Goal: Obtain resource: Download file/media

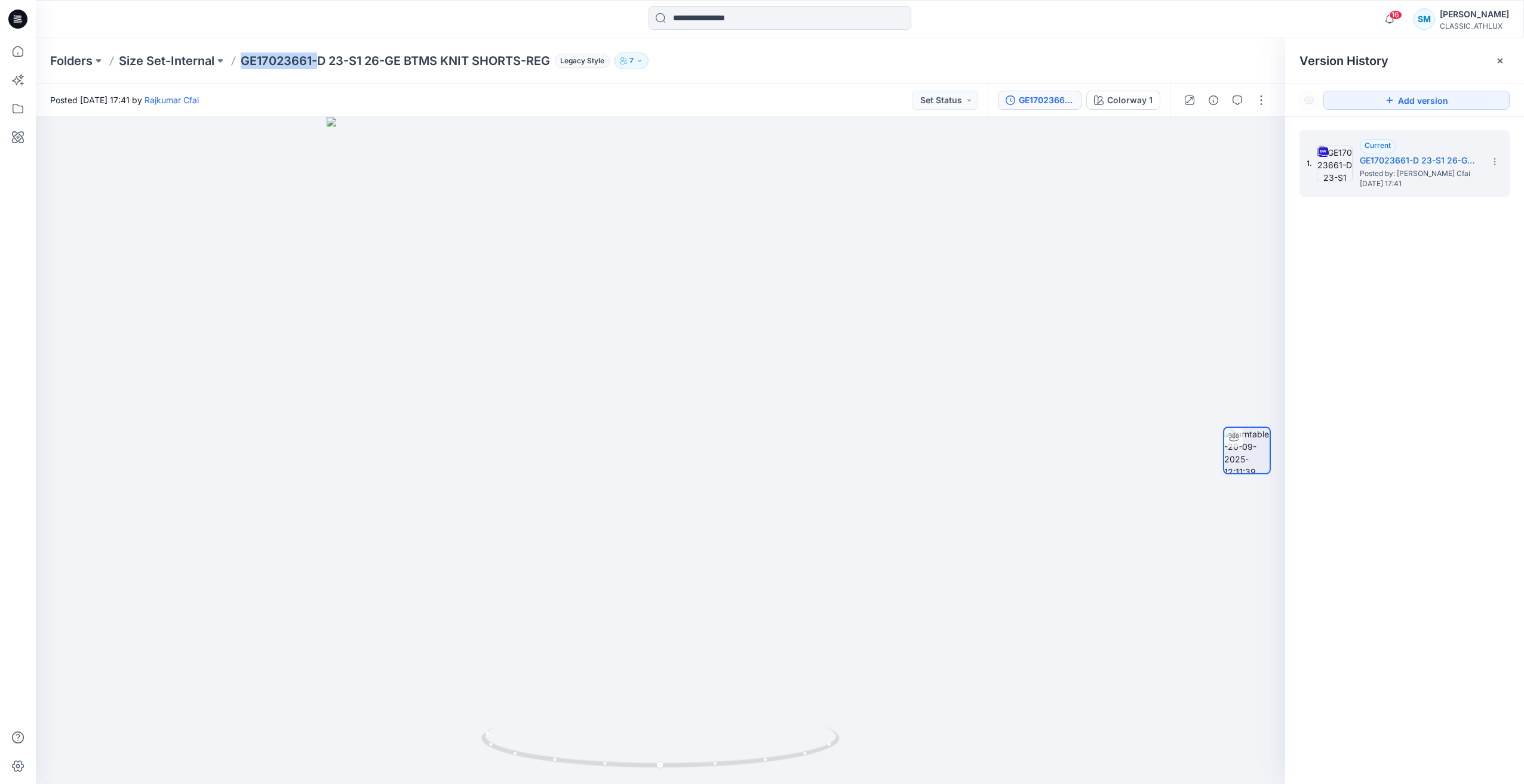
drag, startPoint x: 246, startPoint y: 58, endPoint x: 319, endPoint y: 69, distance: 73.8
click at [319, 69] on div "Folders Size Set-Internal GE17023661-D 23-S1 26-GE BTMS KNIT SHORTS-REG Legacy …" at bounding box center [780, 61] width 1488 height 46
copy p "GE17023661-"
drag, startPoint x: 902, startPoint y: 763, endPoint x: 888, endPoint y: 783, distance: 24.4
click at [897, 777] on div at bounding box center [661, 450] width 1249 height 667
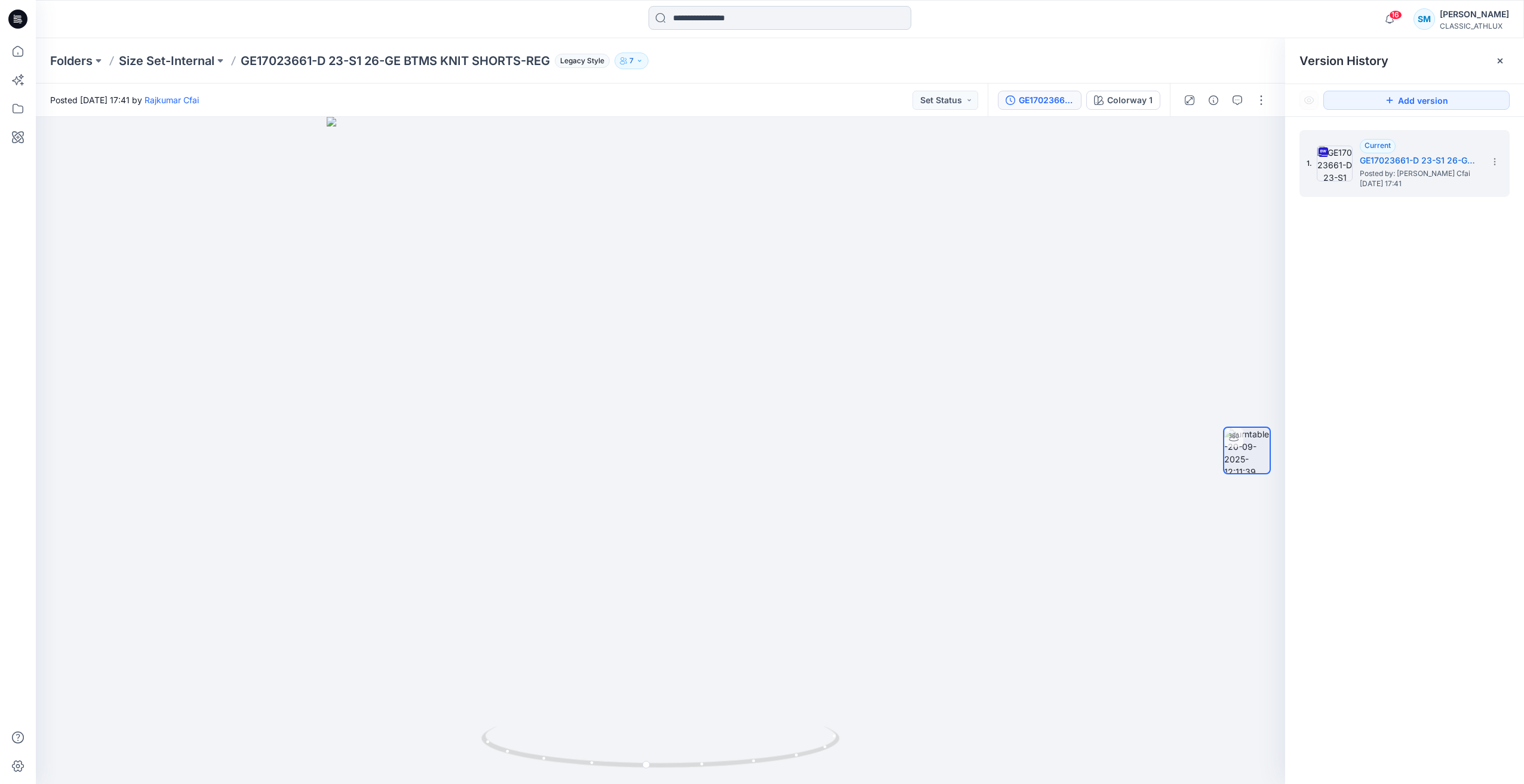
click at [743, 15] on input at bounding box center [780, 18] width 262 height 24
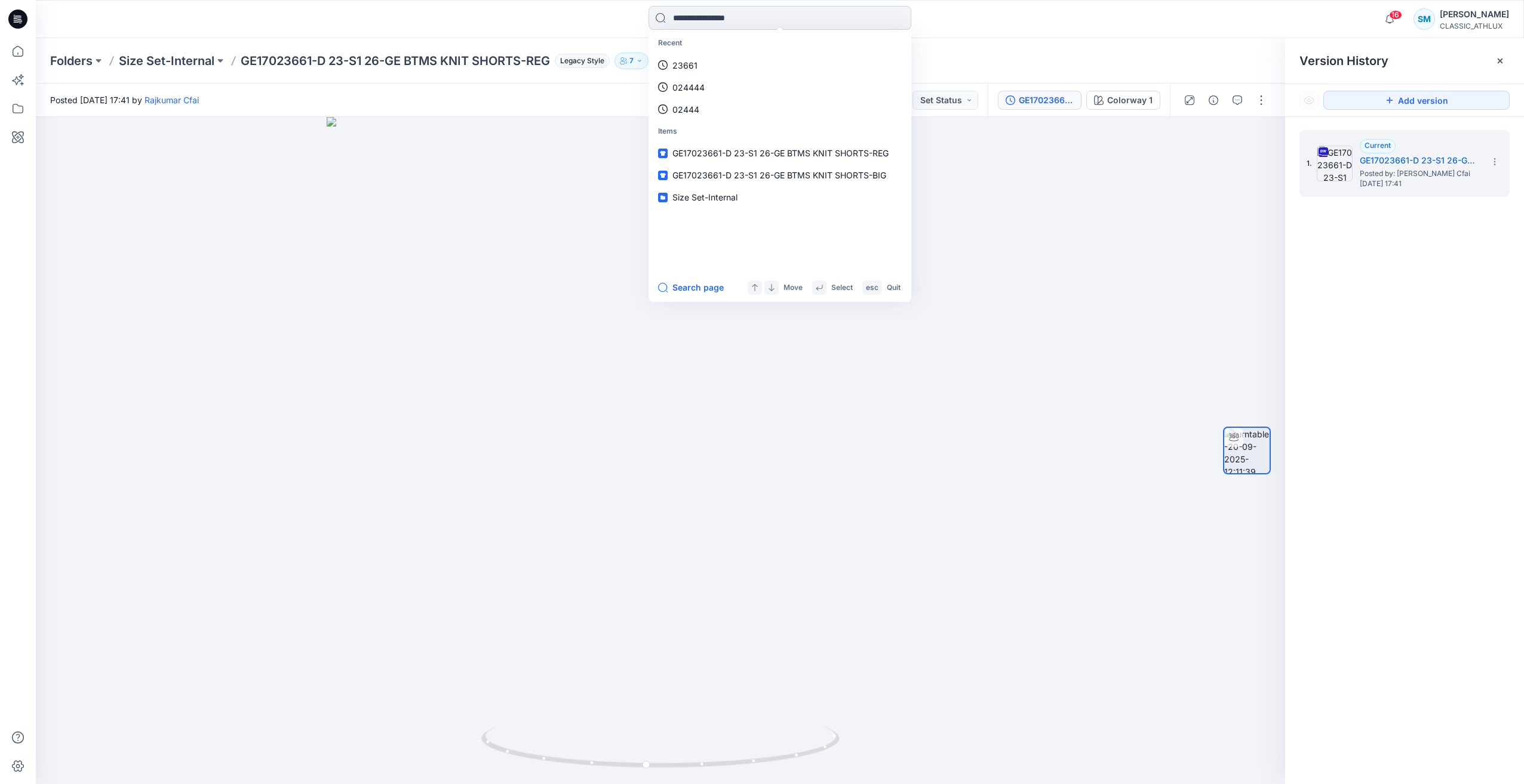
paste input "********"
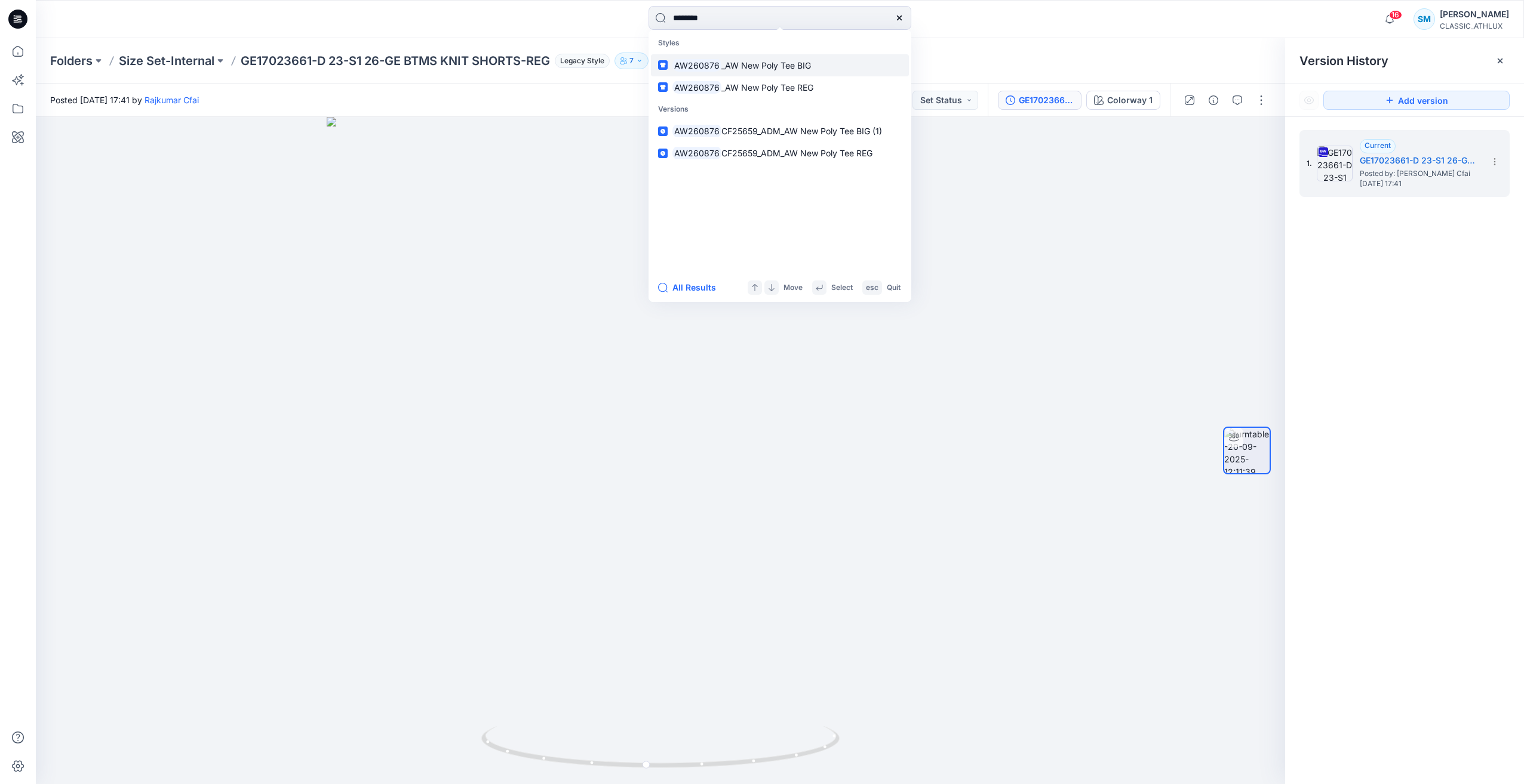
type input "********"
click at [810, 65] on link "AW260876 _AW New Poly Tee BIG" at bounding box center [780, 66] width 258 height 22
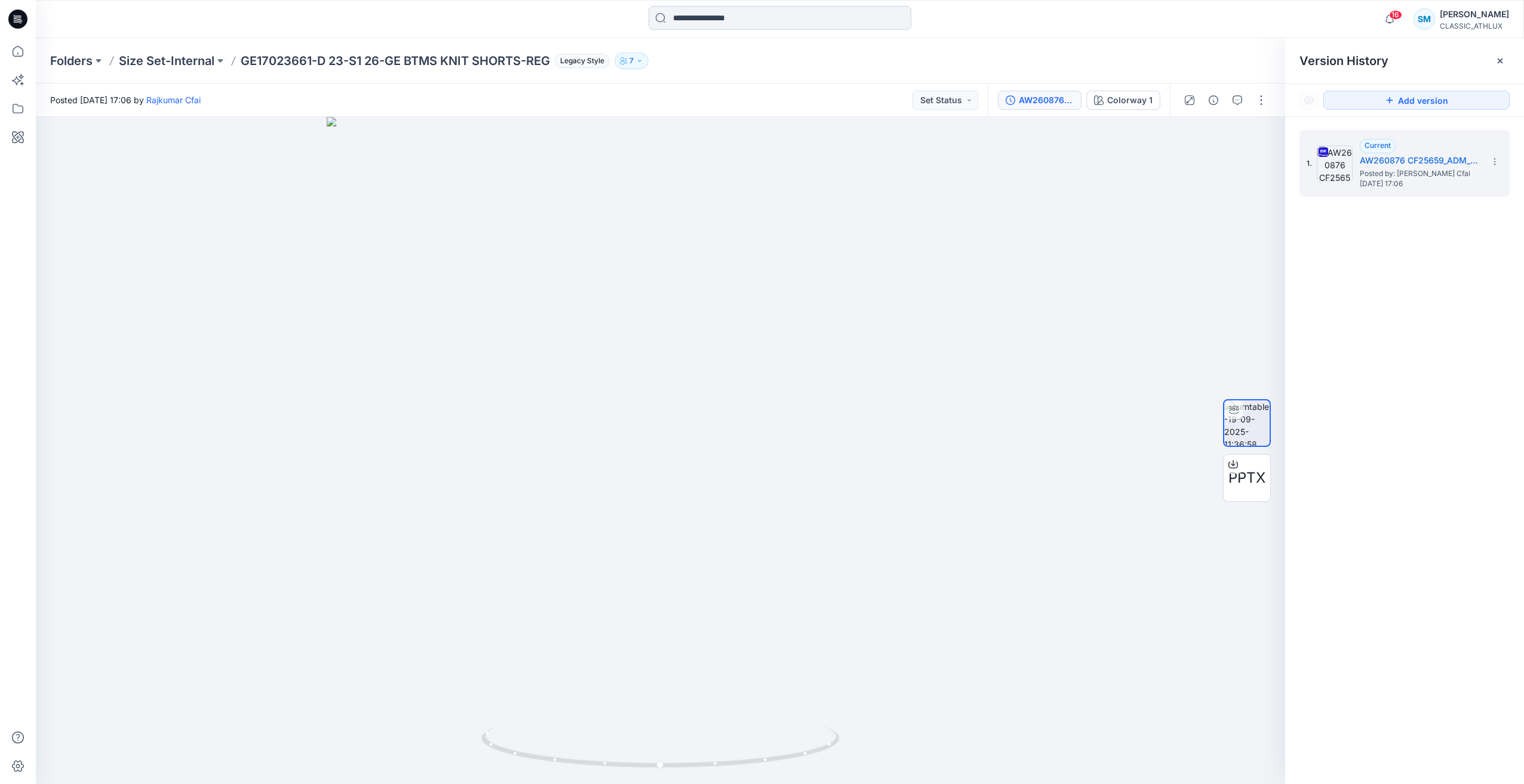
click at [730, 18] on input at bounding box center [780, 18] width 262 height 24
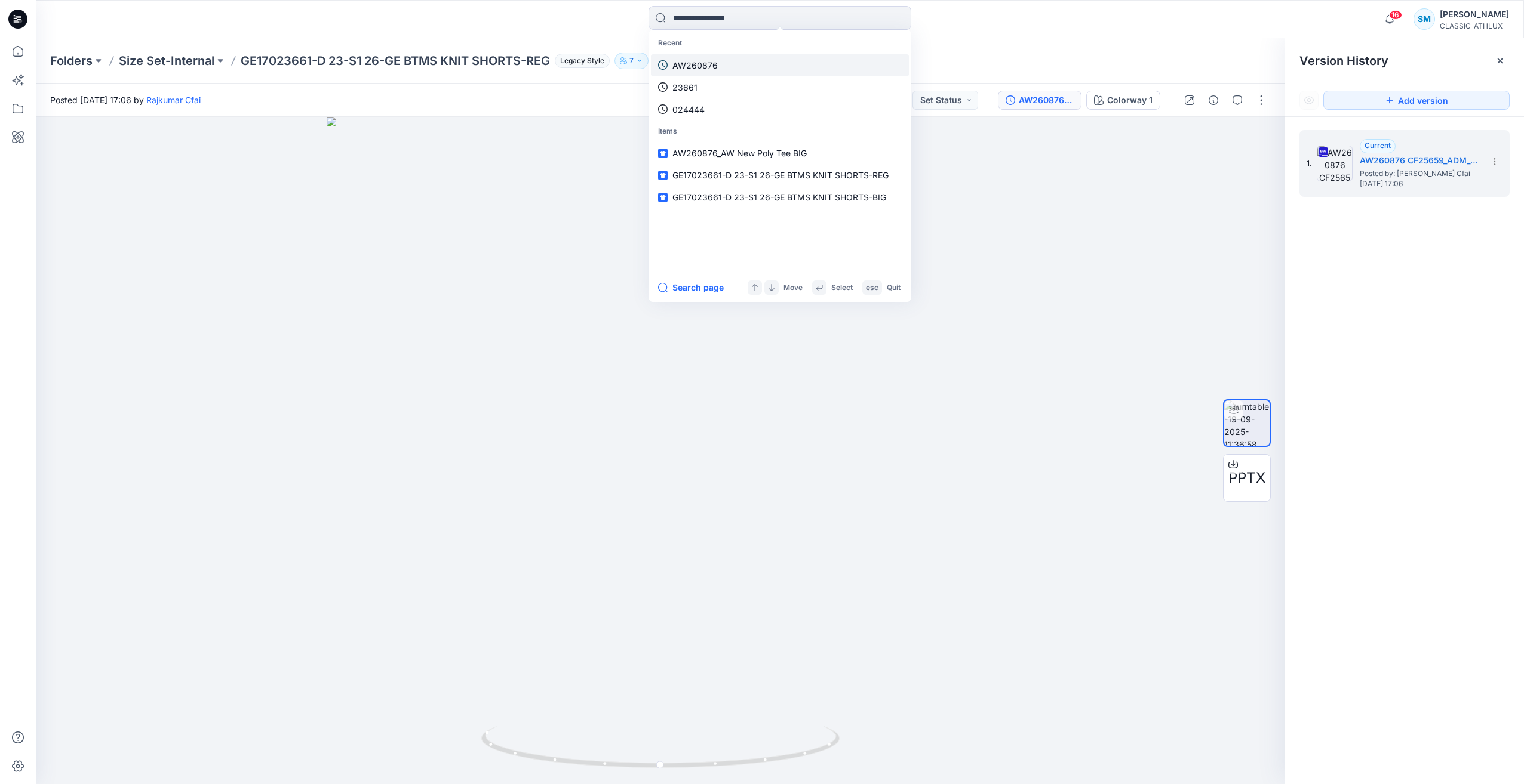
click at [705, 66] on p "AW260876" at bounding box center [695, 65] width 46 height 13
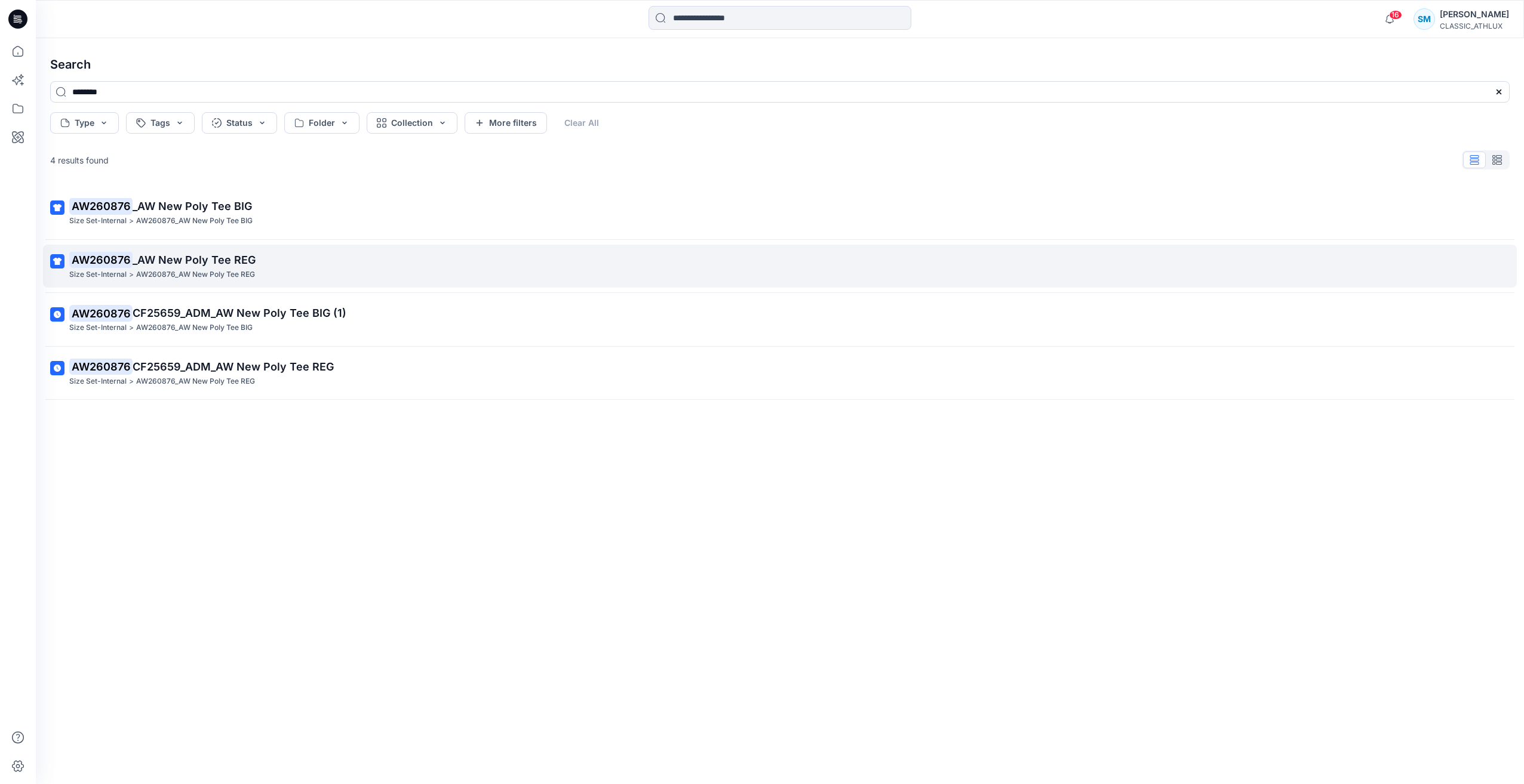
click at [310, 267] on p "AW260876 _AW New Poly Tee REG" at bounding box center [779, 260] width 1419 height 17
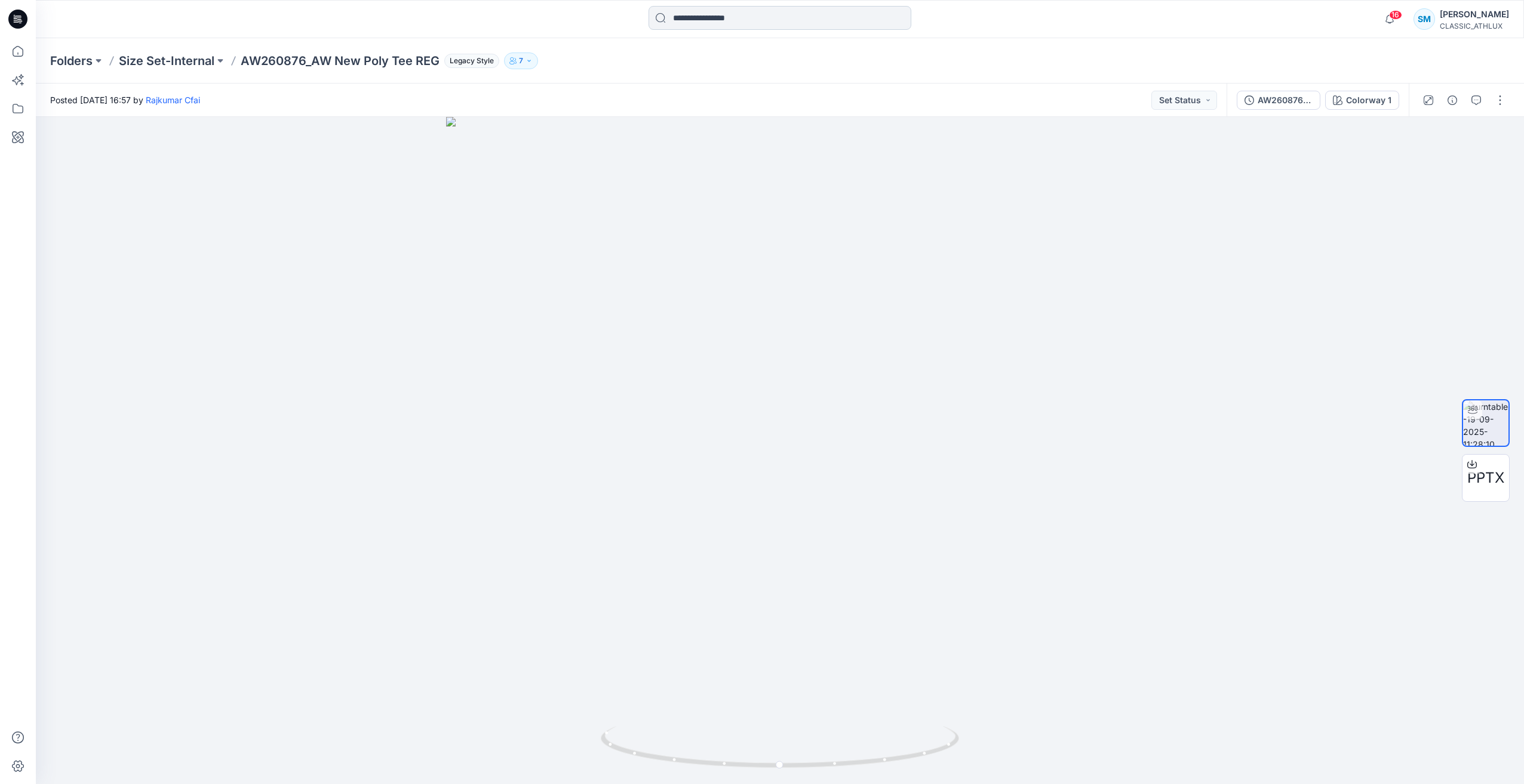
click at [741, 17] on input at bounding box center [780, 18] width 262 height 24
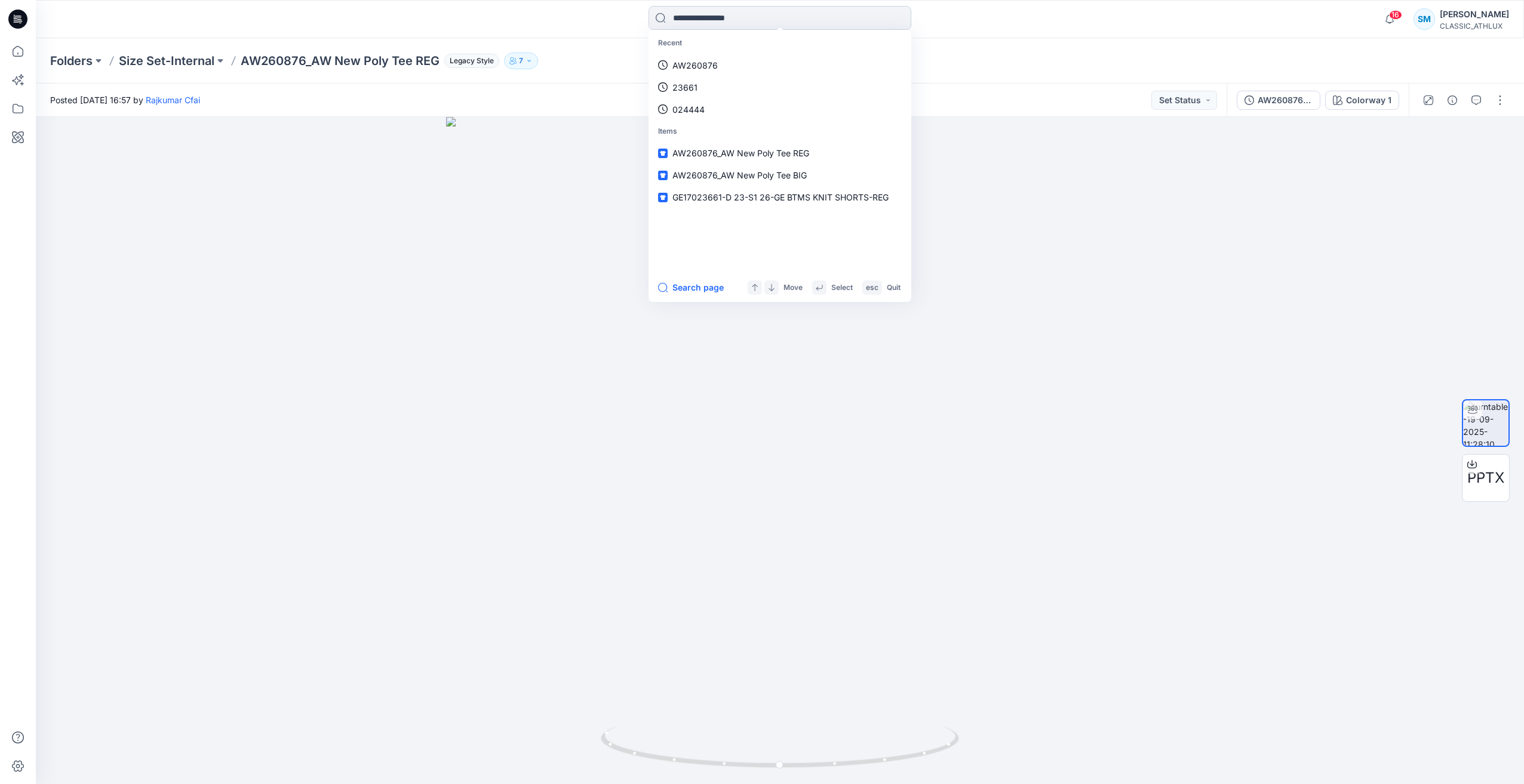
paste input "**********"
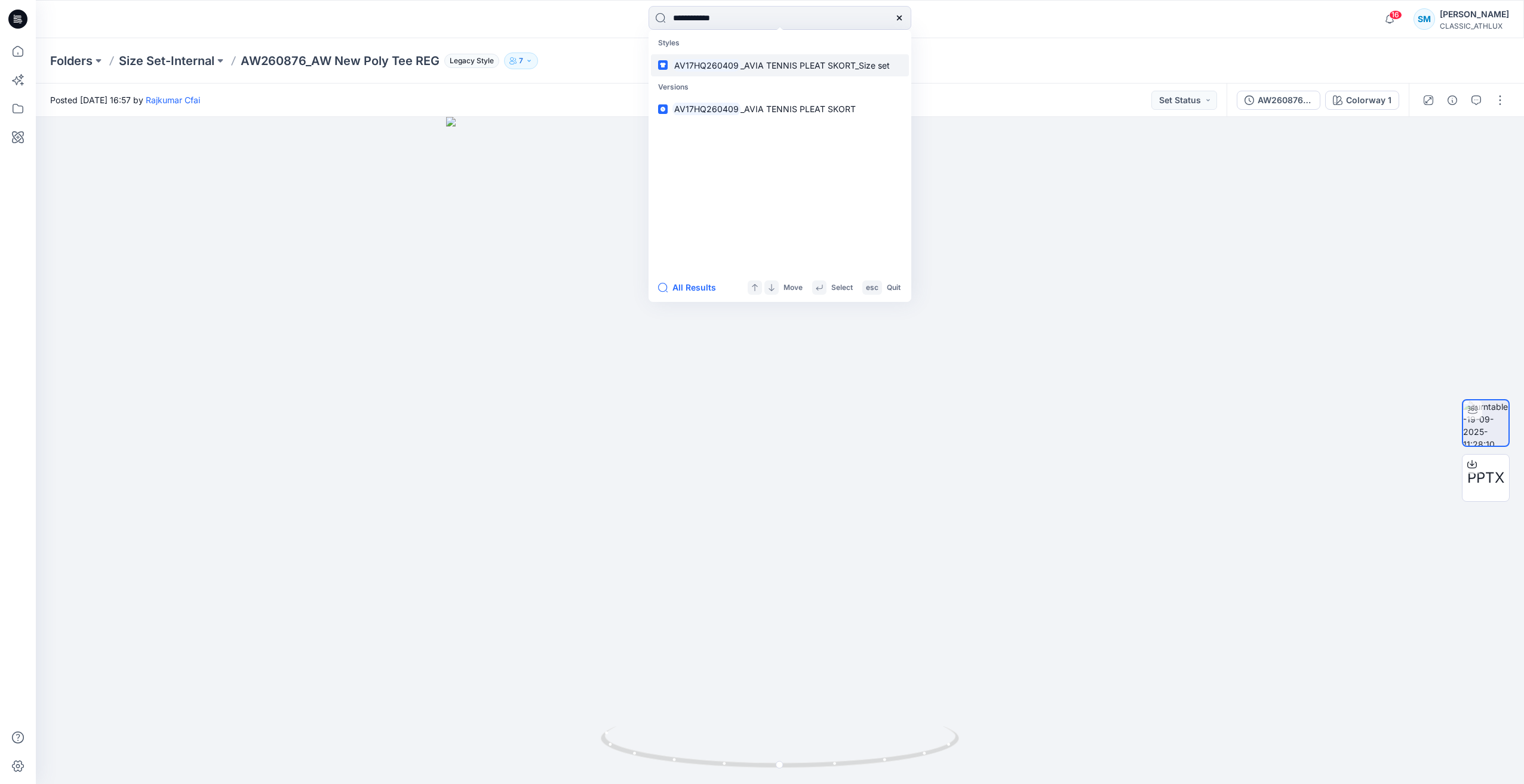
type input "**********"
click at [851, 69] on span "_AVIA TENNIS PLEAT SKORT_Size set" at bounding box center [815, 66] width 149 height 10
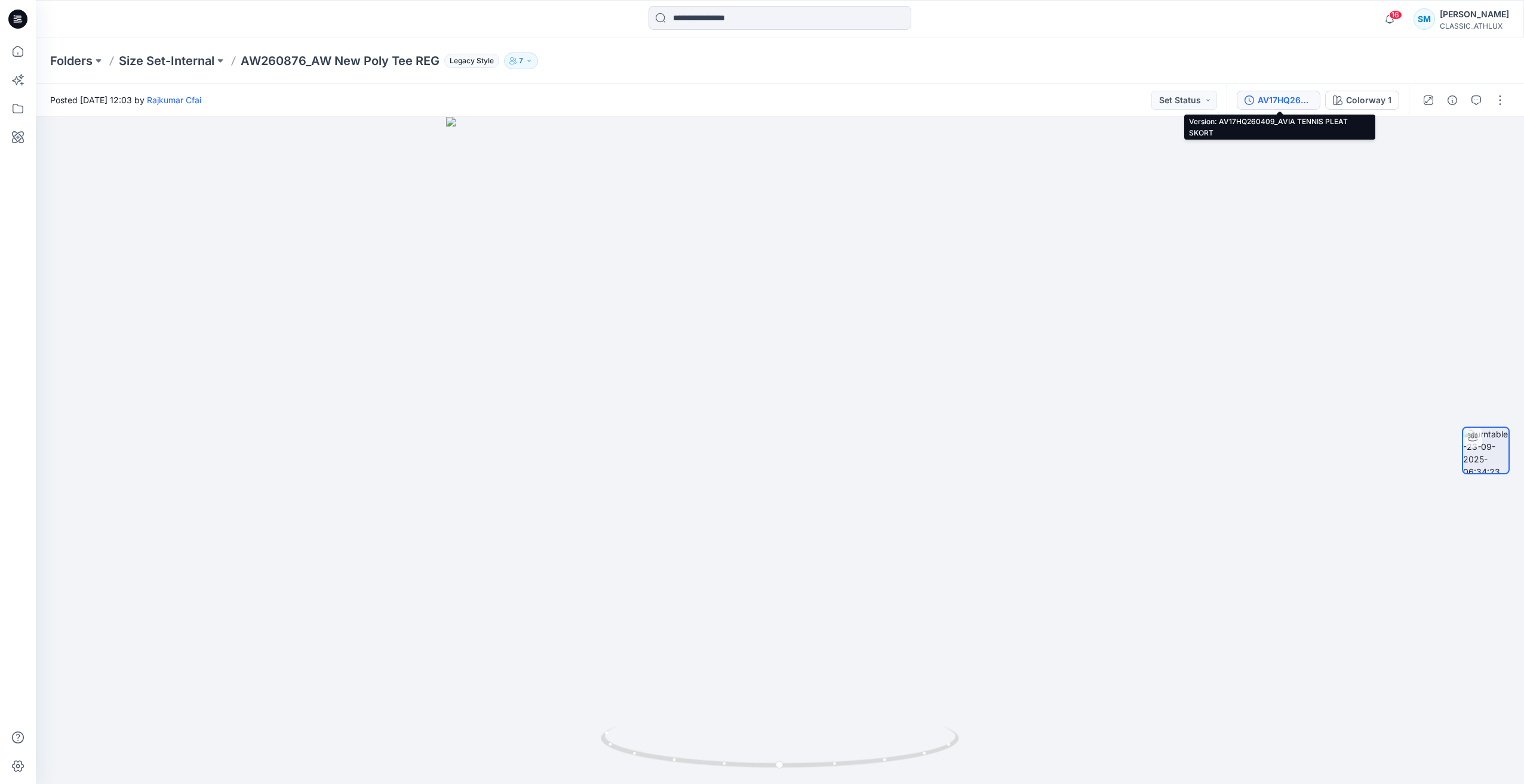
click at [1289, 105] on div "AV17HQ260409_AVIA TENNIS PLEAT SKORT" at bounding box center [1285, 100] width 55 height 13
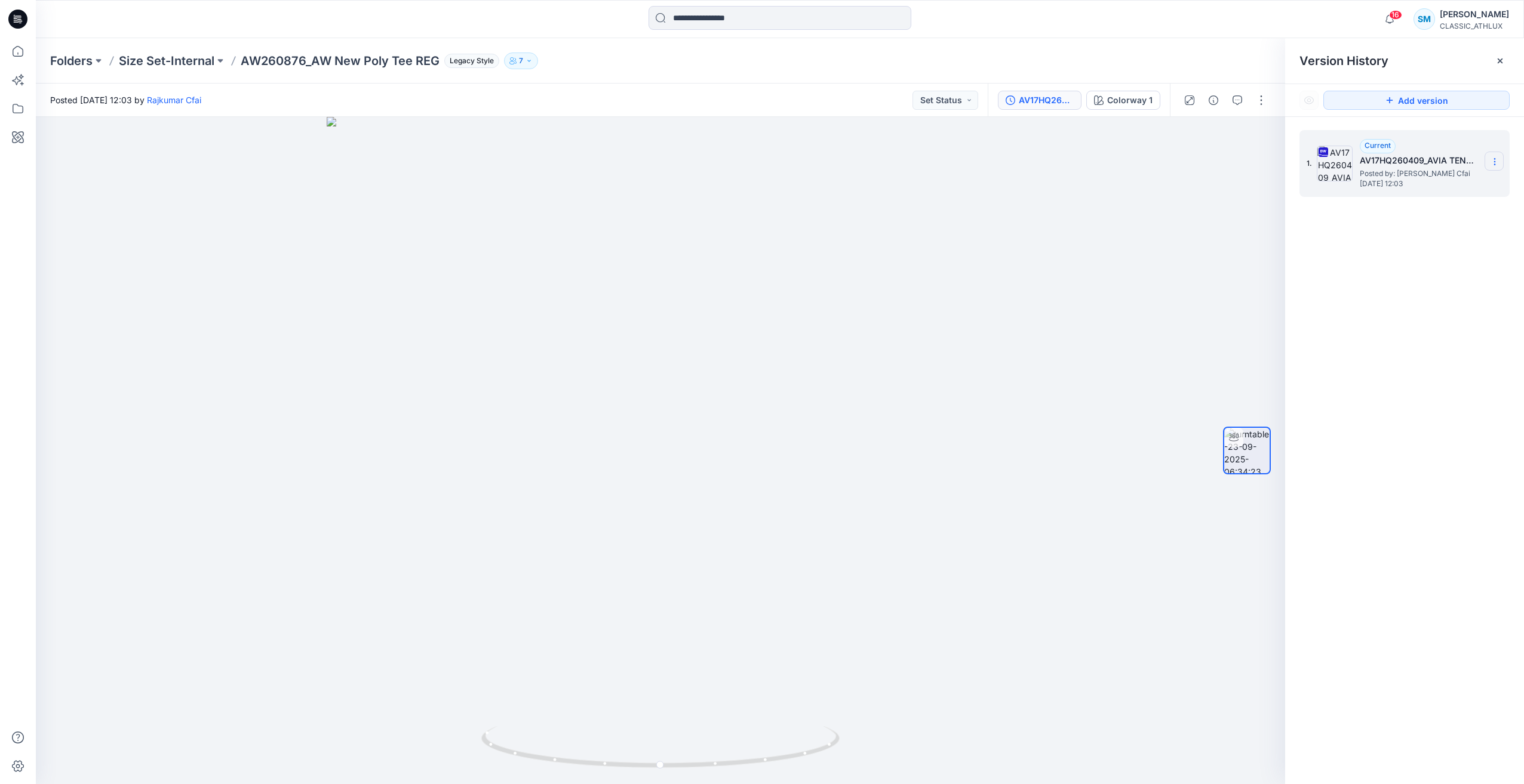
click at [1500, 158] on section at bounding box center [1494, 161] width 19 height 19
click at [1431, 186] on span "Download Source BW File" at bounding box center [1434, 184] width 100 height 14
drag, startPoint x: 241, startPoint y: 59, endPoint x: 434, endPoint y: 68, distance: 193.2
click at [434, 68] on p "AW260876_AW New Poly Tee REG" at bounding box center [340, 60] width 199 height 17
drag, startPoint x: 434, startPoint y: 68, endPoint x: 552, endPoint y: 249, distance: 216.1
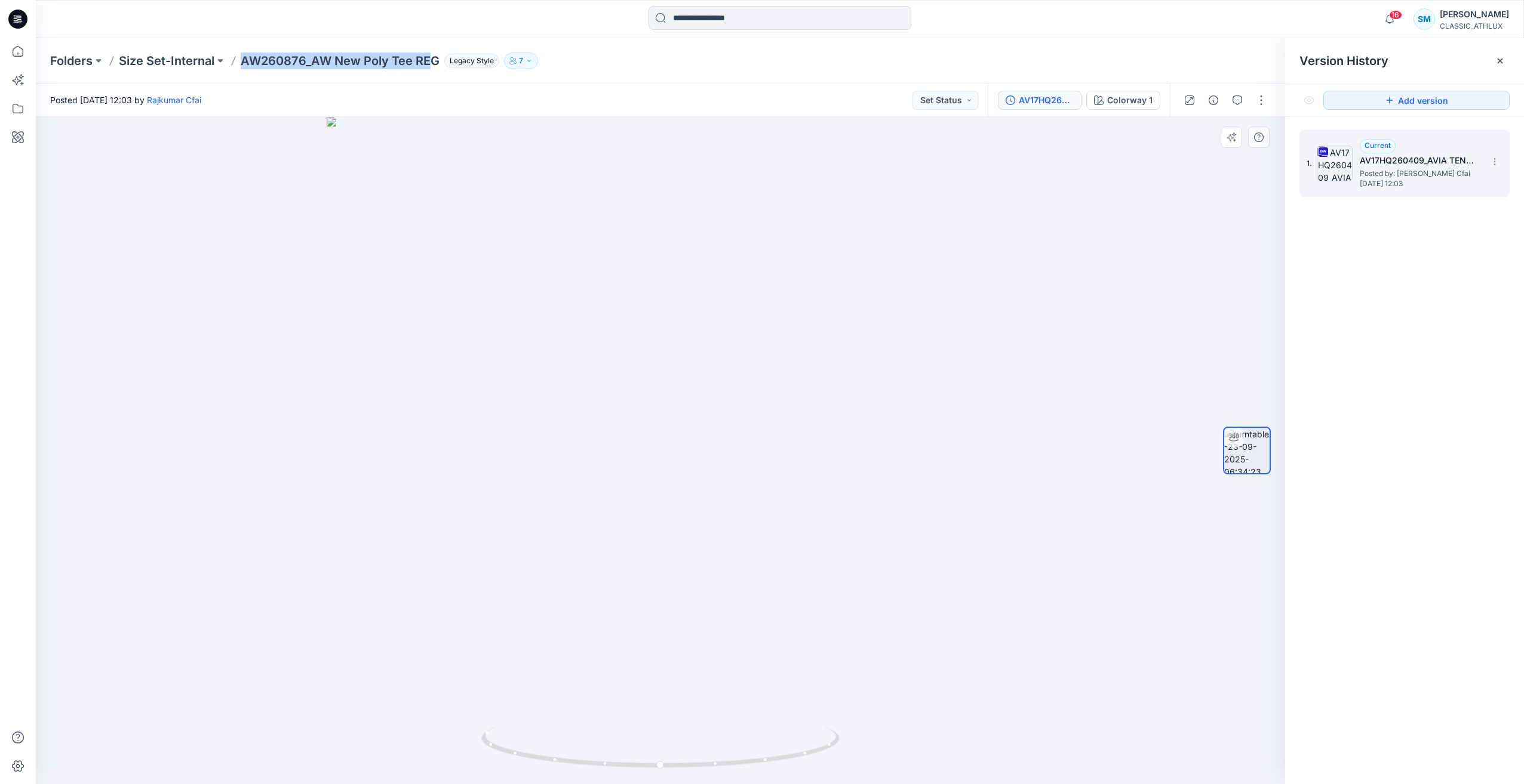
click at [537, 243] on div at bounding box center [661, 450] width 1249 height 667
click at [387, 257] on img at bounding box center [660, 339] width 1113 height 890
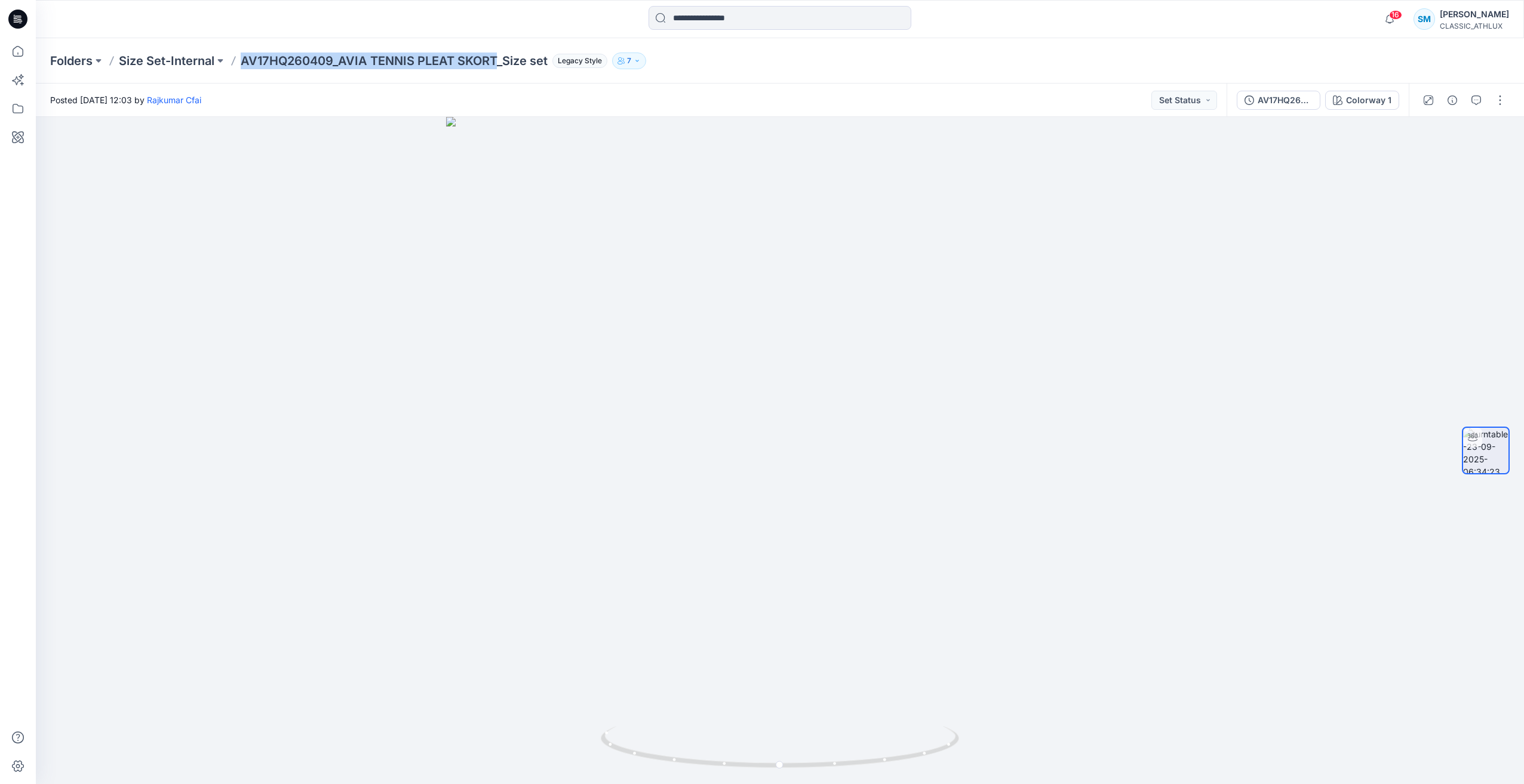
drag, startPoint x: 240, startPoint y: 59, endPoint x: 500, endPoint y: 64, distance: 260.0
click at [500, 64] on div "Folders Size Set-Internal AV17HQ260409_AVIA TENNIS PLEAT SKORT_Size set Legacy …" at bounding box center [733, 60] width 1366 height 17
copy p "AV17HQ260409_AVIA TENNIS PLEAT SKORT"
drag, startPoint x: 856, startPoint y: 307, endPoint x: 759, endPoint y: 268, distance: 104.5
click at [855, 307] on div at bounding box center [780, 450] width 1488 height 667
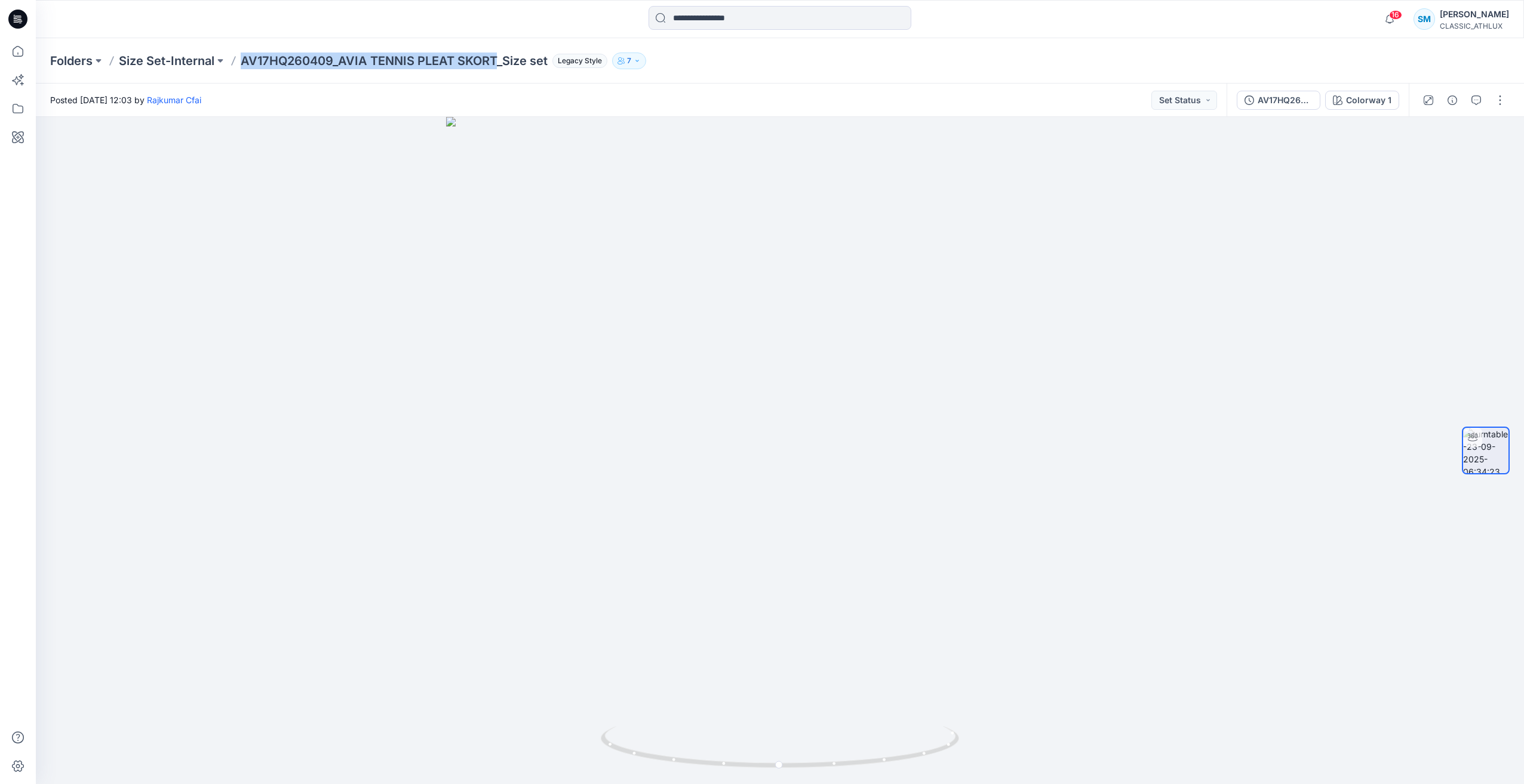
click at [240, 56] on div "Folders Size Set-Internal AV17HQ260409_AVIA TENNIS PLEAT SKORT_Size set Legacy …" at bounding box center [733, 60] width 1366 height 17
click at [243, 58] on p "AV17HQ260409_AVIA TENNIS PLEAT SKORT_Size set" at bounding box center [394, 60] width 307 height 17
click at [520, 214] on div at bounding box center [780, 450] width 1488 height 667
click at [731, 105] on div "Posted Tuesday, September 23, 2025 12:03 by Rajkumar Cfai Set Status" at bounding box center [631, 99] width 1191 height 33
drag, startPoint x: 243, startPoint y: 61, endPoint x: 497, endPoint y: 71, distance: 254.2
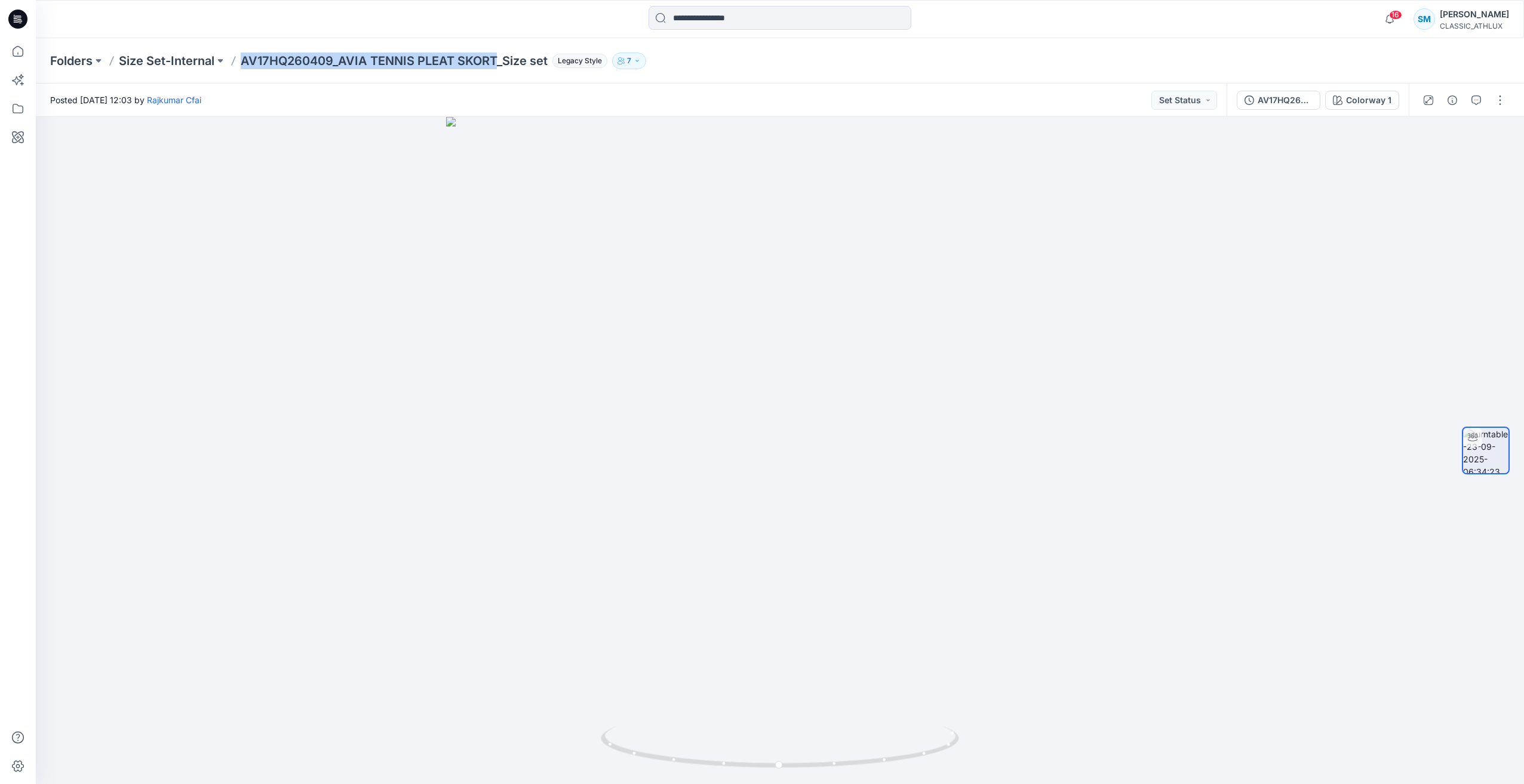
click at [497, 71] on div "Folders Size Set-Internal AV17HQ260409_AVIA TENNIS PLEAT SKORT_Size set Legacy …" at bounding box center [780, 61] width 1488 height 46
copy p "AV17HQ260409_AVIA TENNIS PLEAT SKORT"
